Goal: Information Seeking & Learning: Learn about a topic

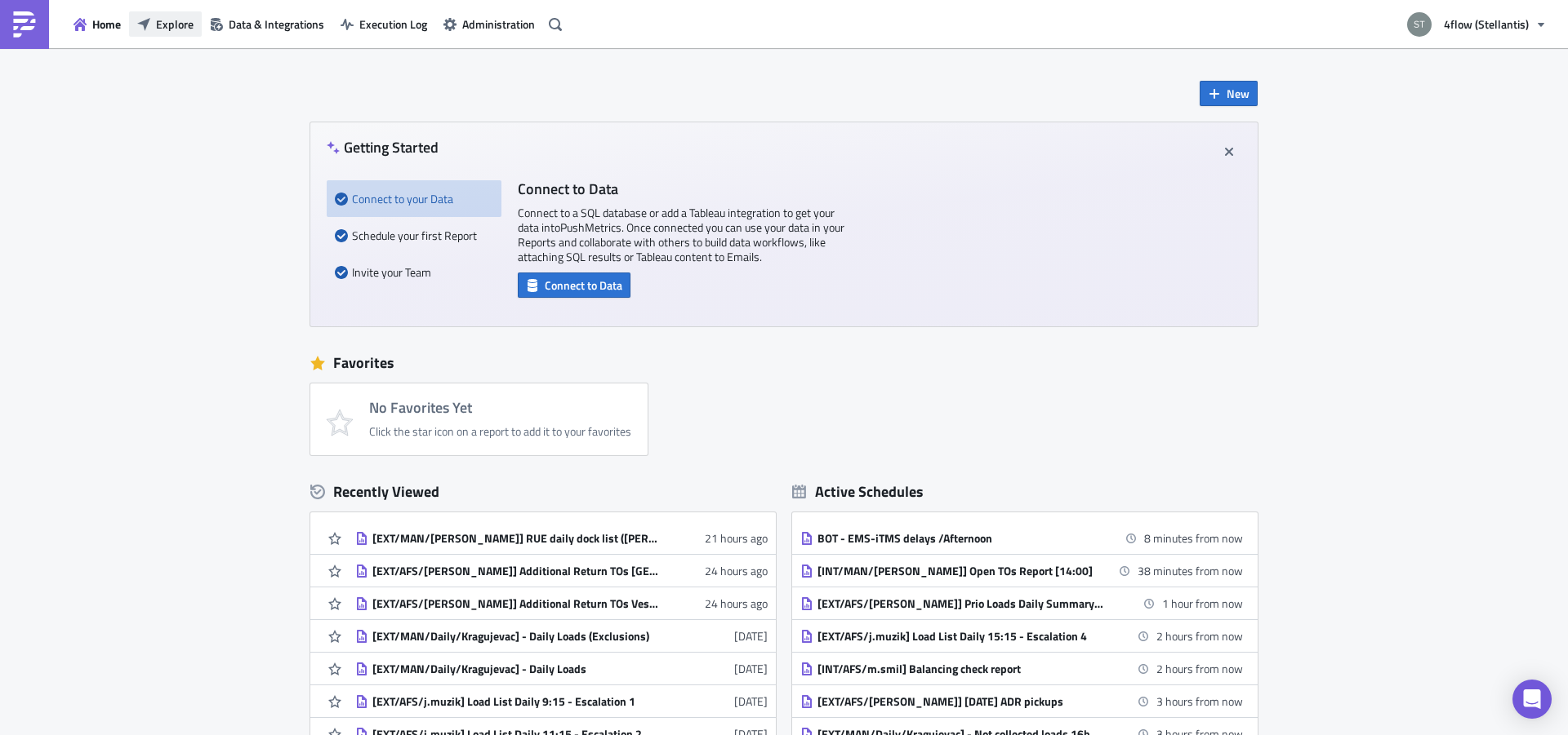
click at [168, 36] on button "Explore" at bounding box center [165, 24] width 72 height 26
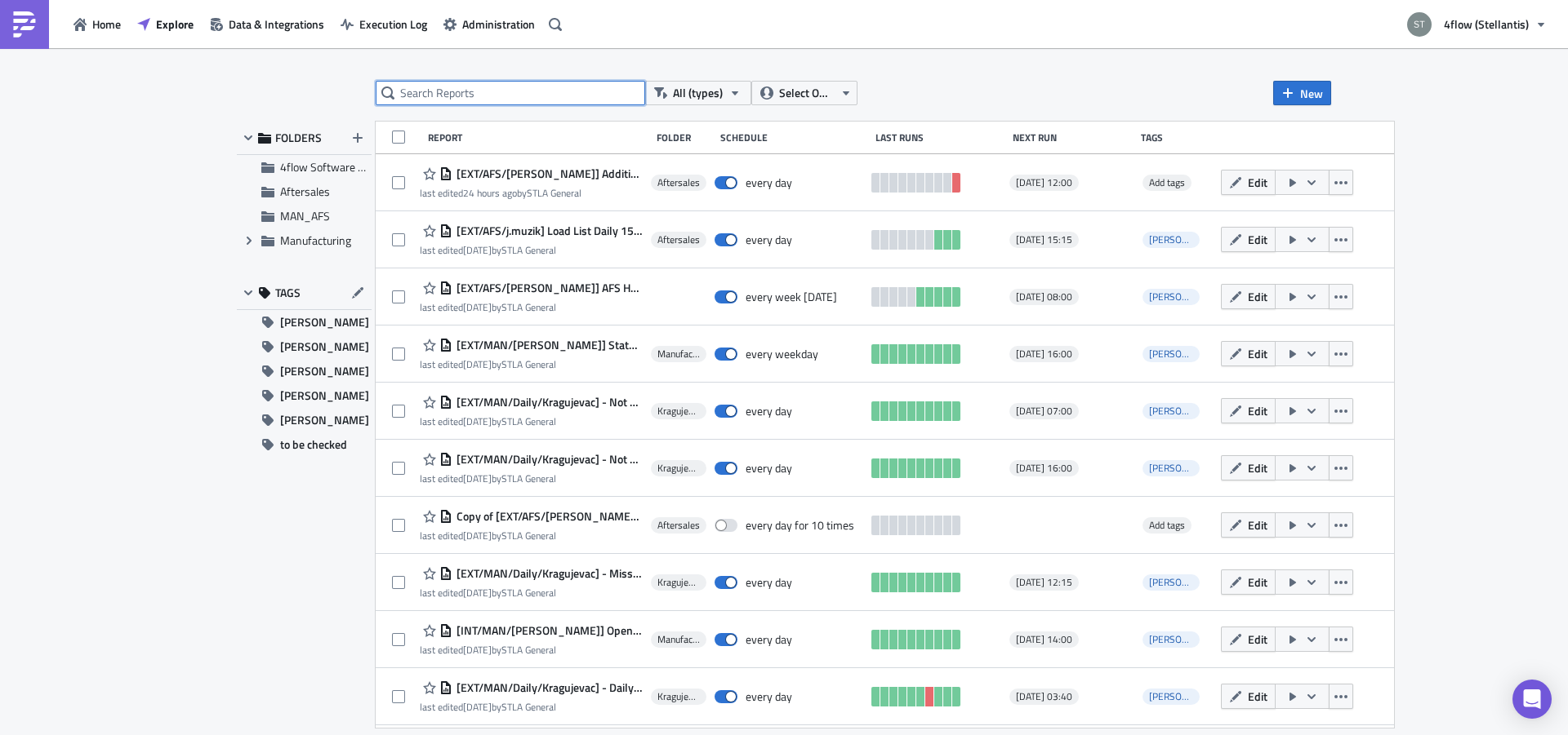
click at [541, 98] on input "text" at bounding box center [511, 93] width 270 height 25
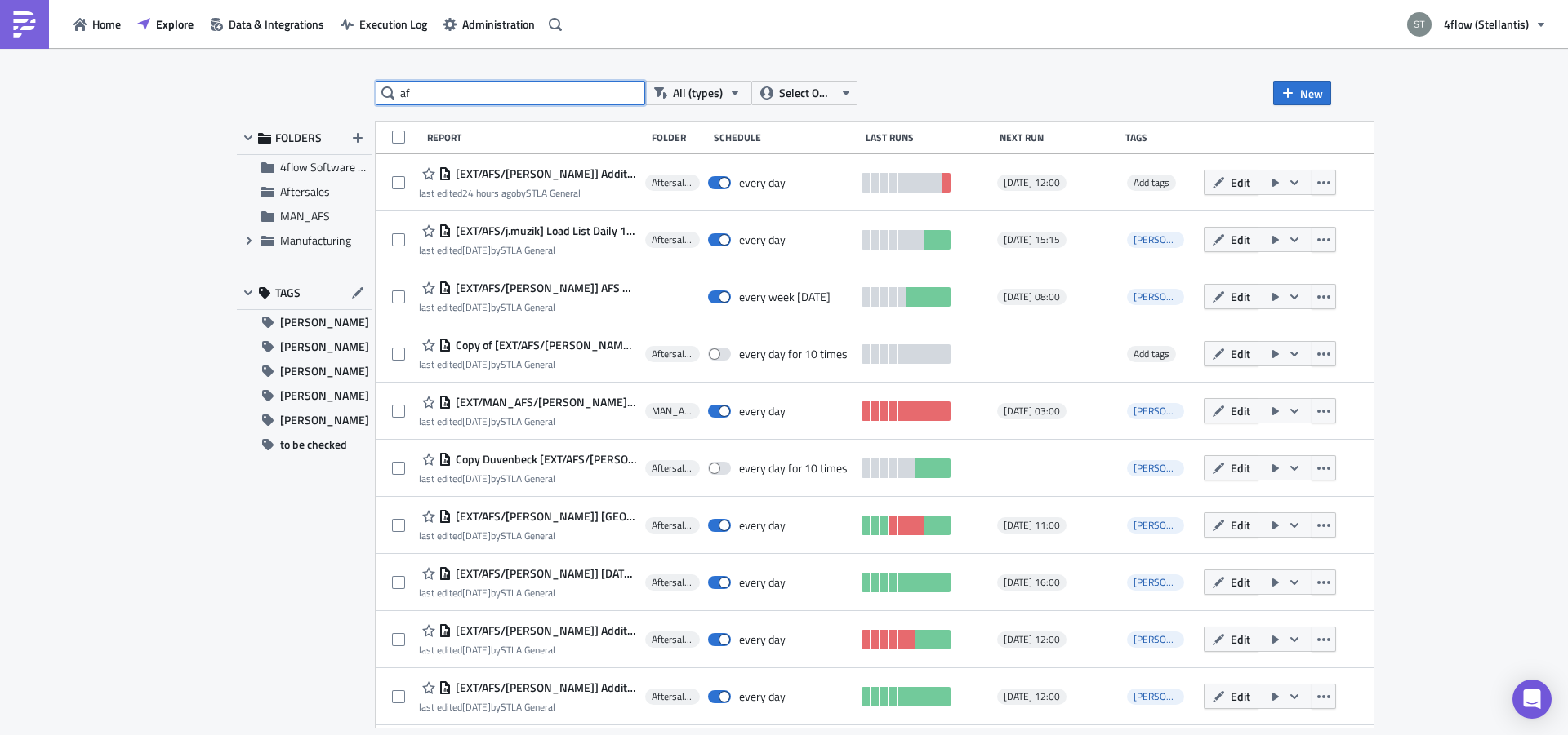
type input "a"
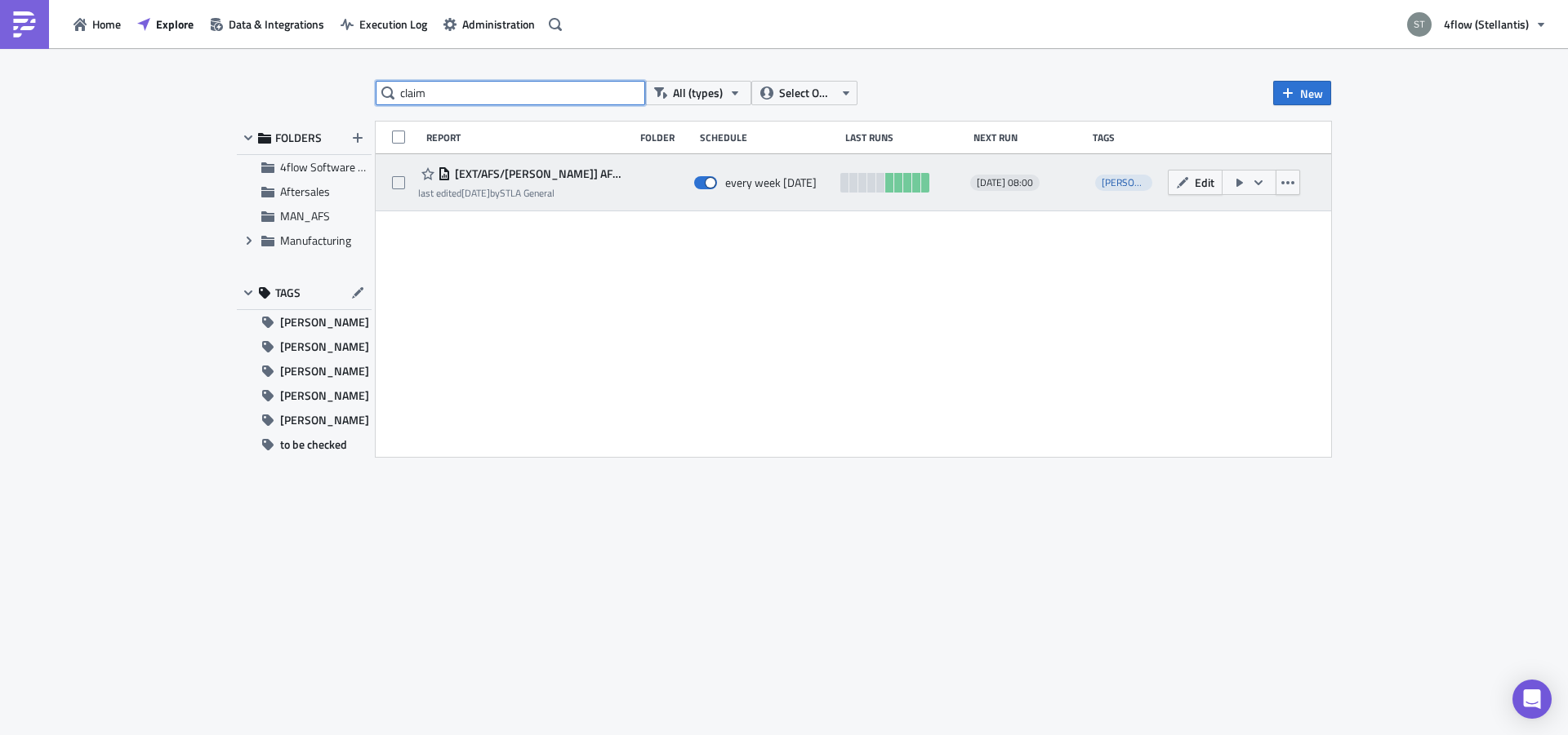
type input "claim"
click at [624, 177] on span "[EXT/AFS/[PERSON_NAME]] AFS Hub Claims Report" at bounding box center [538, 174] width 175 height 15
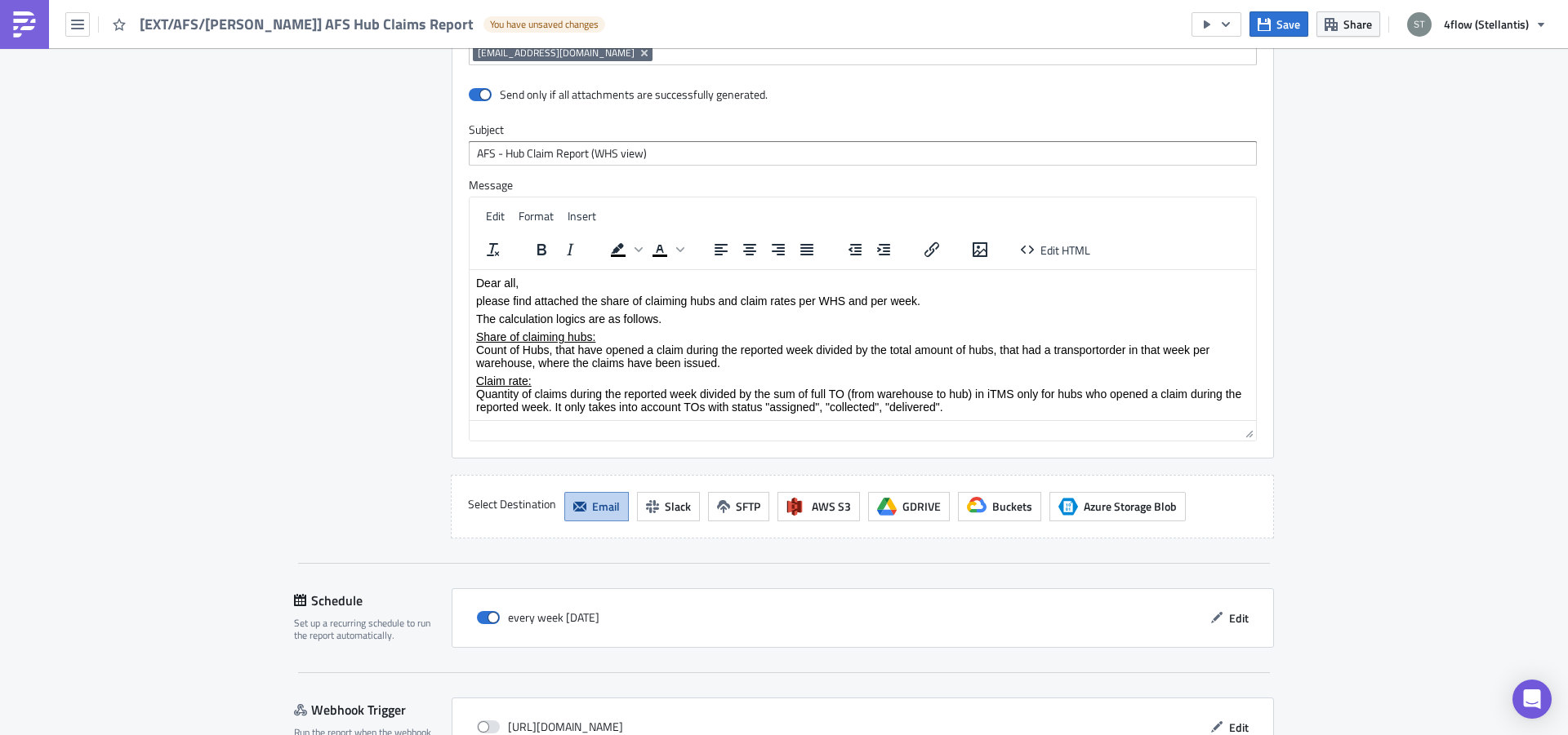
scroll to position [59, 0]
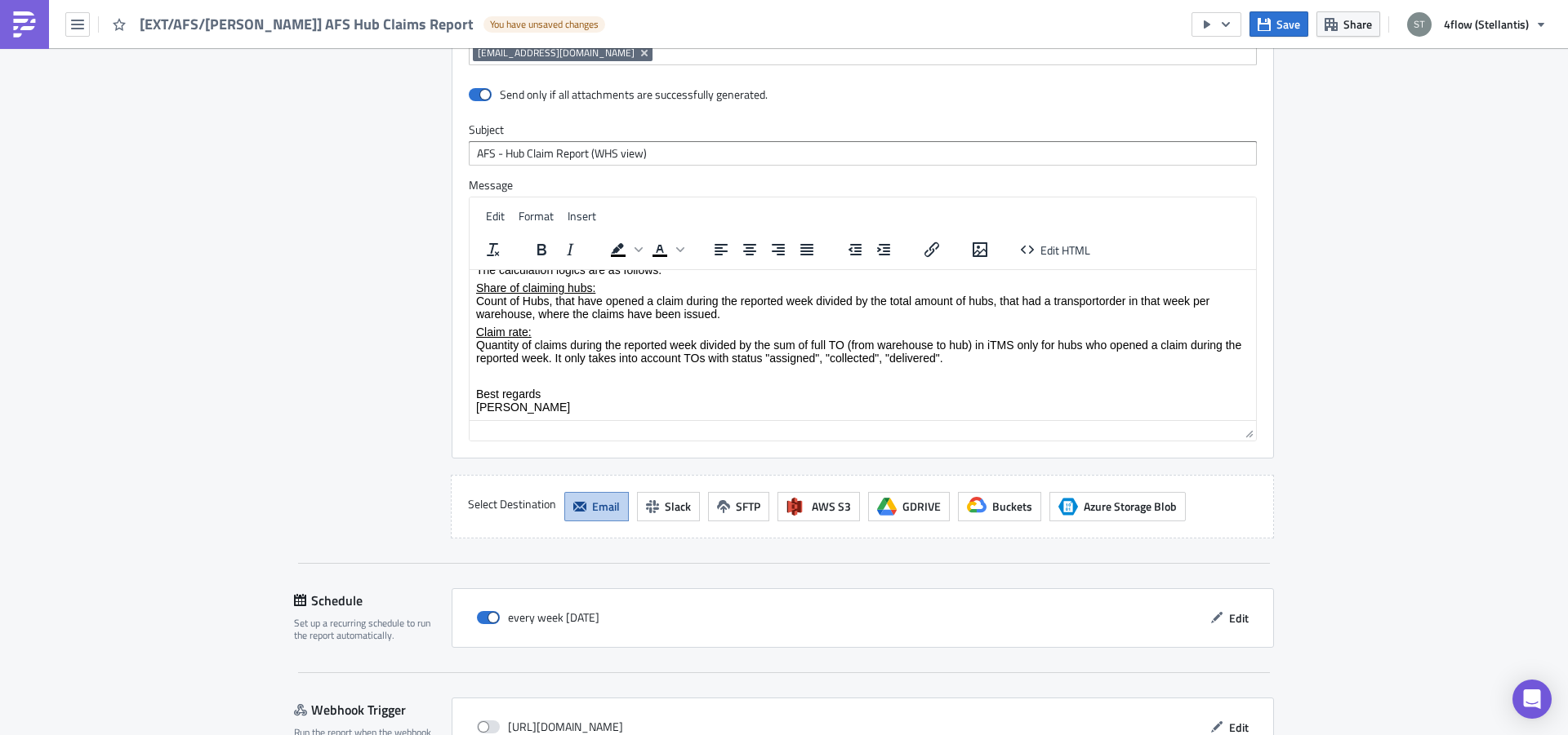
click at [602, 374] on p "Rich Text Area. Press ALT-0 for help." at bounding box center [862, 376] width 773 height 13
click at [644, 317] on body "Dear all, please find attached the share of claiming hubs and claim rates per W…" at bounding box center [862, 320] width 773 height 186
click at [761, 305] on p "Share of claiming hubs: Count of Hubs, that have opened a claim during the repo…" at bounding box center [862, 300] width 773 height 39
click at [703, 328] on p "Claim rate: Quantity of claims during the reported week divided by the sum of f…" at bounding box center [862, 344] width 773 height 39
click at [547, 369] on p "Rich Text Area. Press ALT-0 for help." at bounding box center [862, 376] width 773 height 13
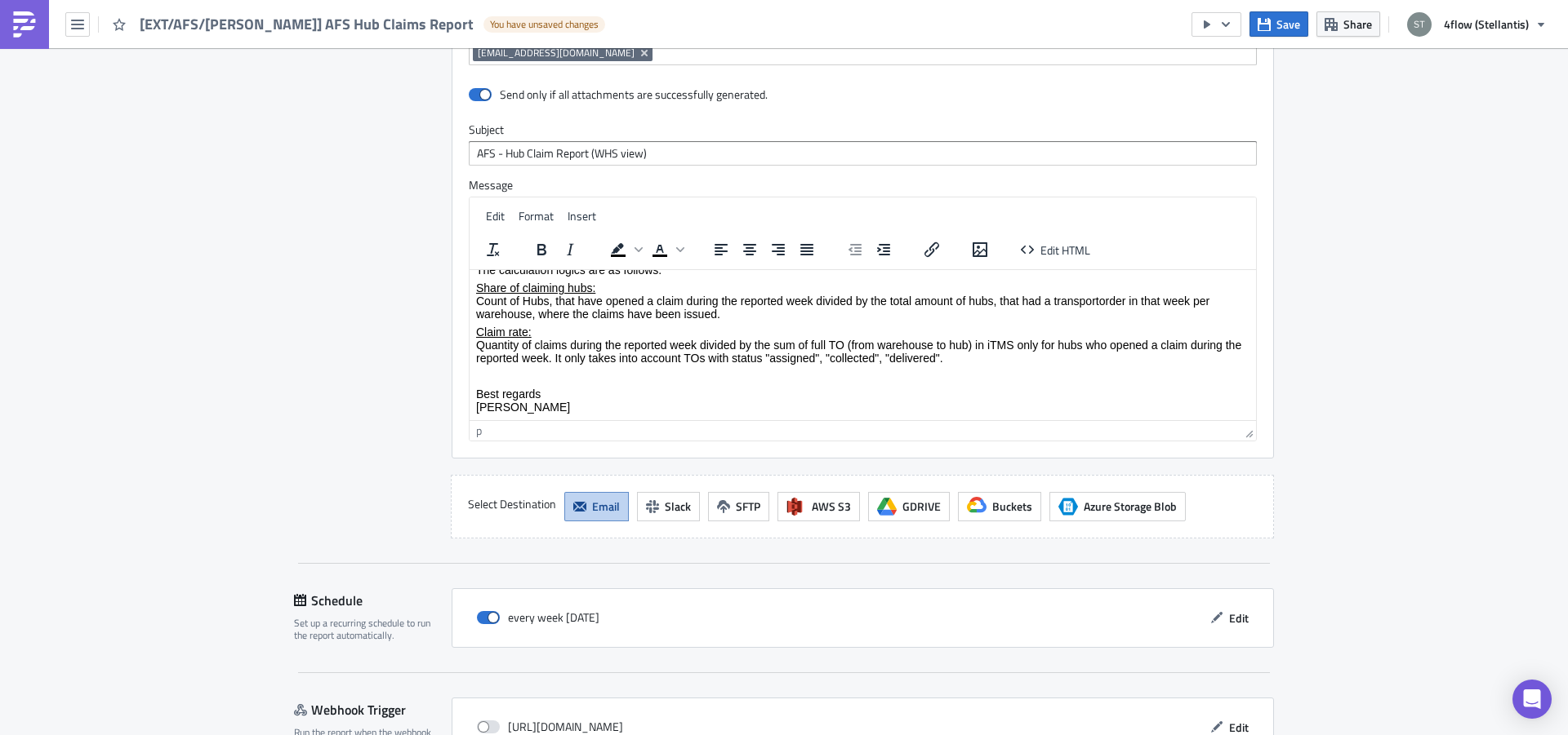
click at [556, 400] on p "Best regards [PERSON_NAME]" at bounding box center [862, 400] width 773 height 26
click at [538, 377] on p "Rich Text Area. Press ALT-0 for help." at bounding box center [862, 376] width 773 height 13
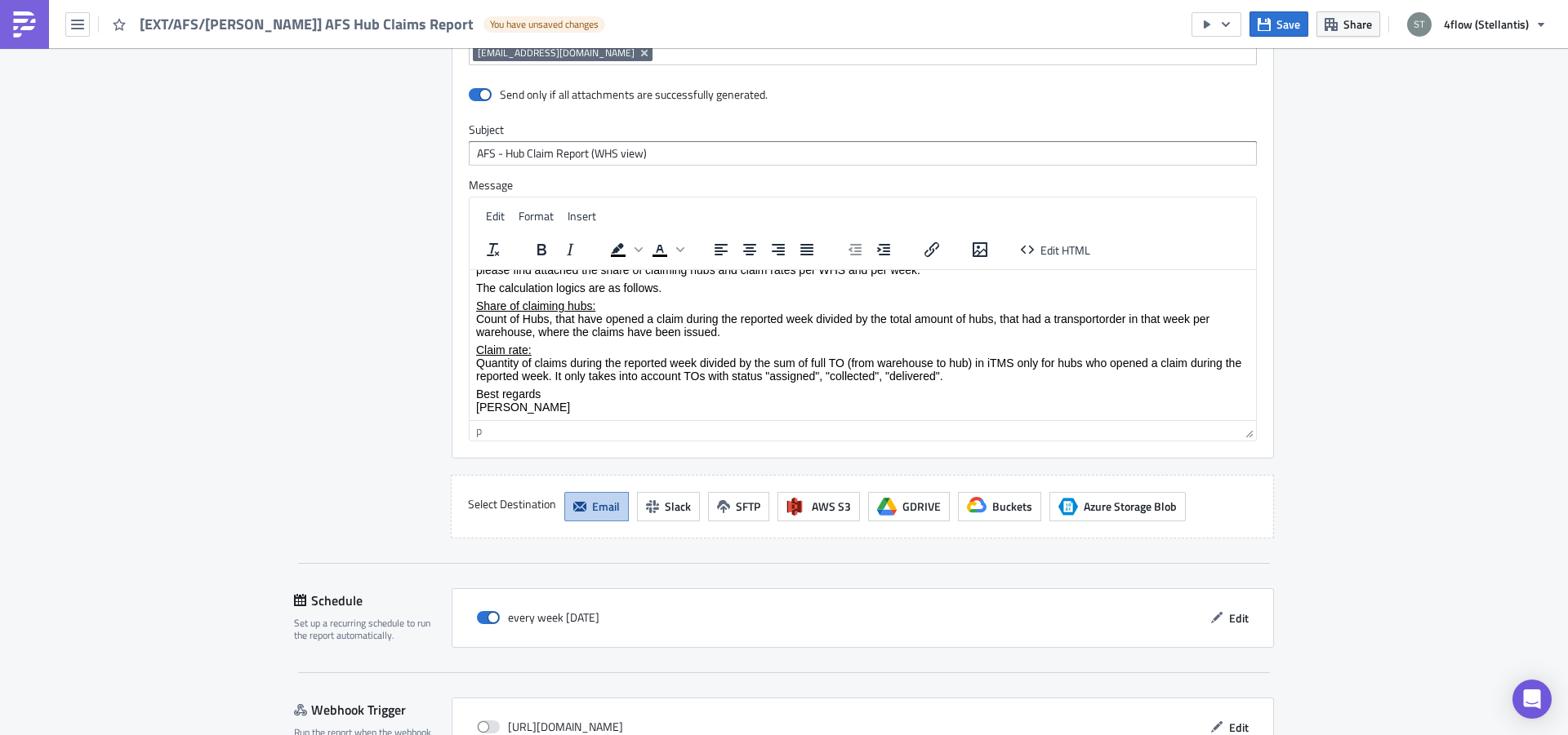
scroll to position [40, 0]
